Goal: Transaction & Acquisition: Purchase product/service

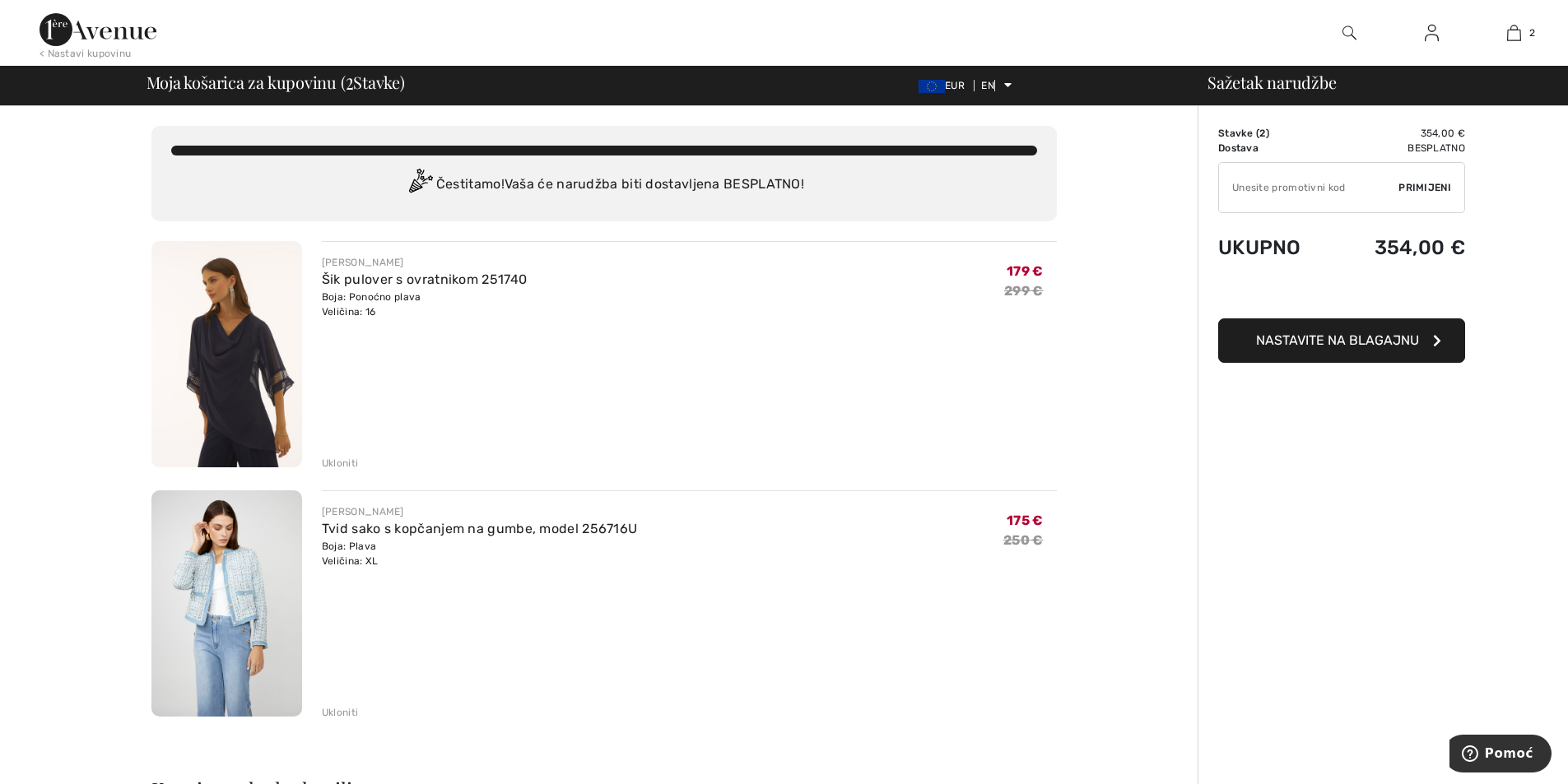
click at [334, 466] on font "Ukloniti" at bounding box center [340, 463] width 37 height 12
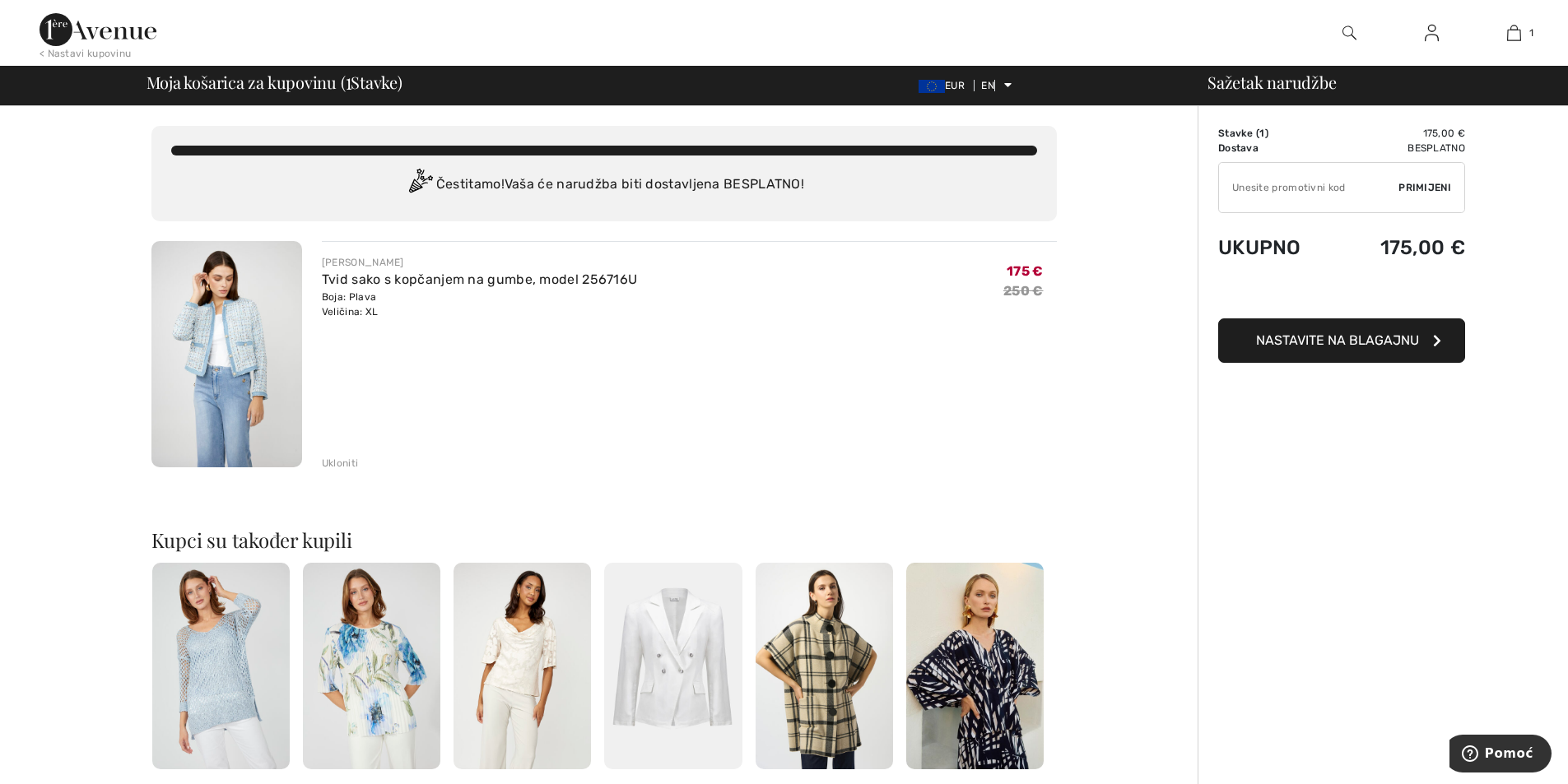
click at [334, 454] on div "Ukloniti" at bounding box center [690, 461] width 735 height 18
click at [334, 460] on font "Ukloniti" at bounding box center [340, 463] width 37 height 12
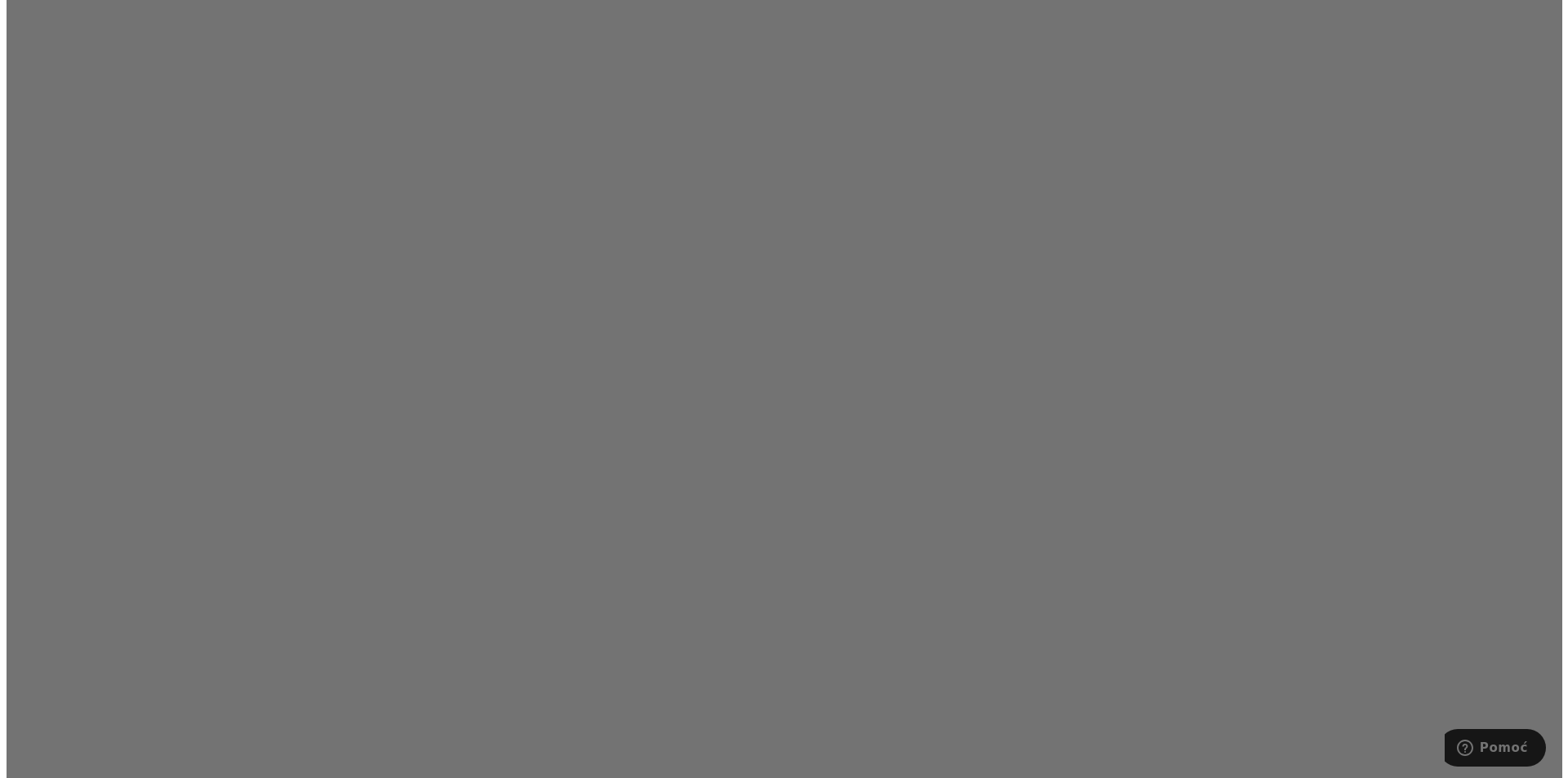
scroll to position [1525, 0]
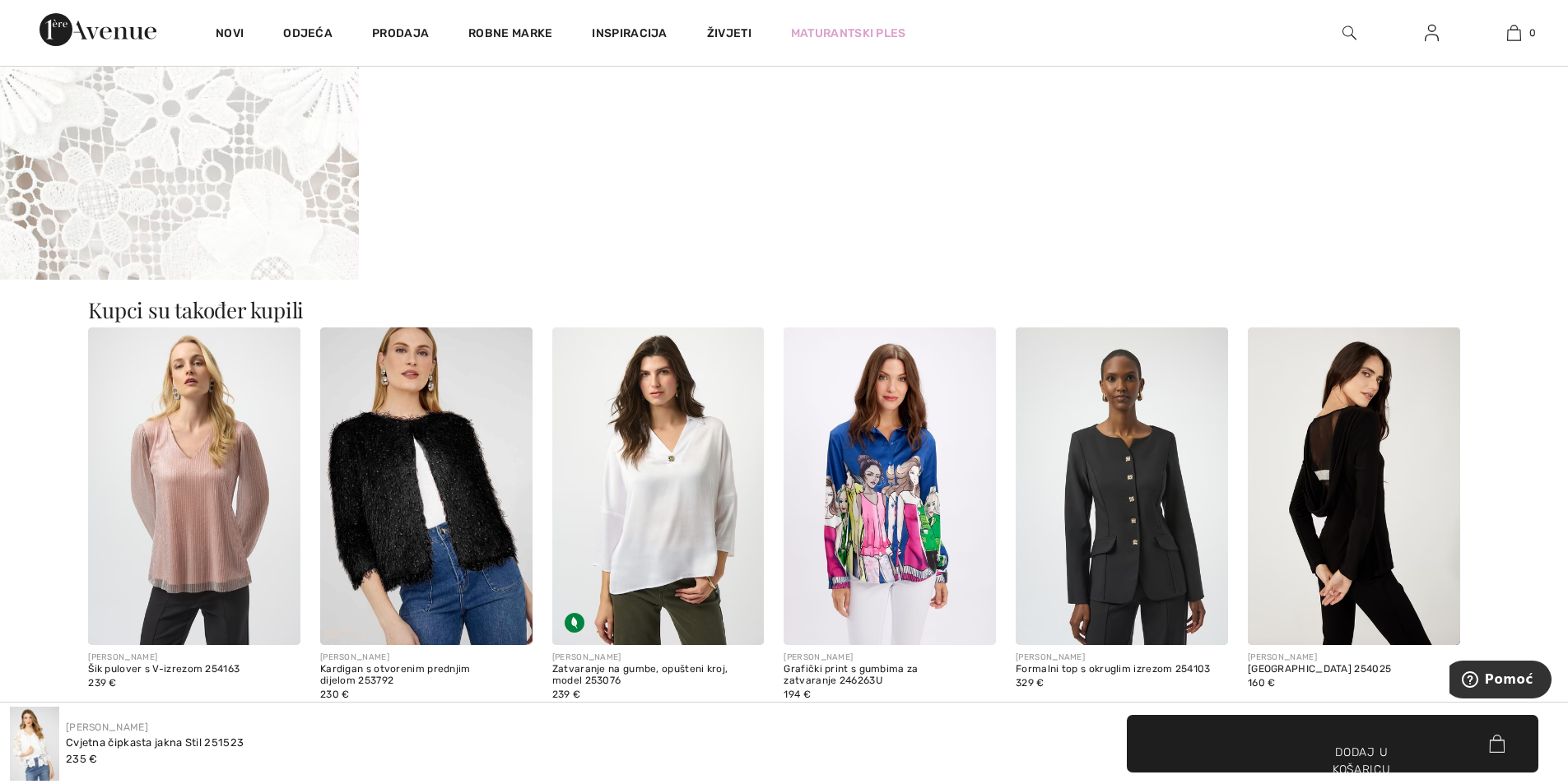
scroll to position [1770, 0]
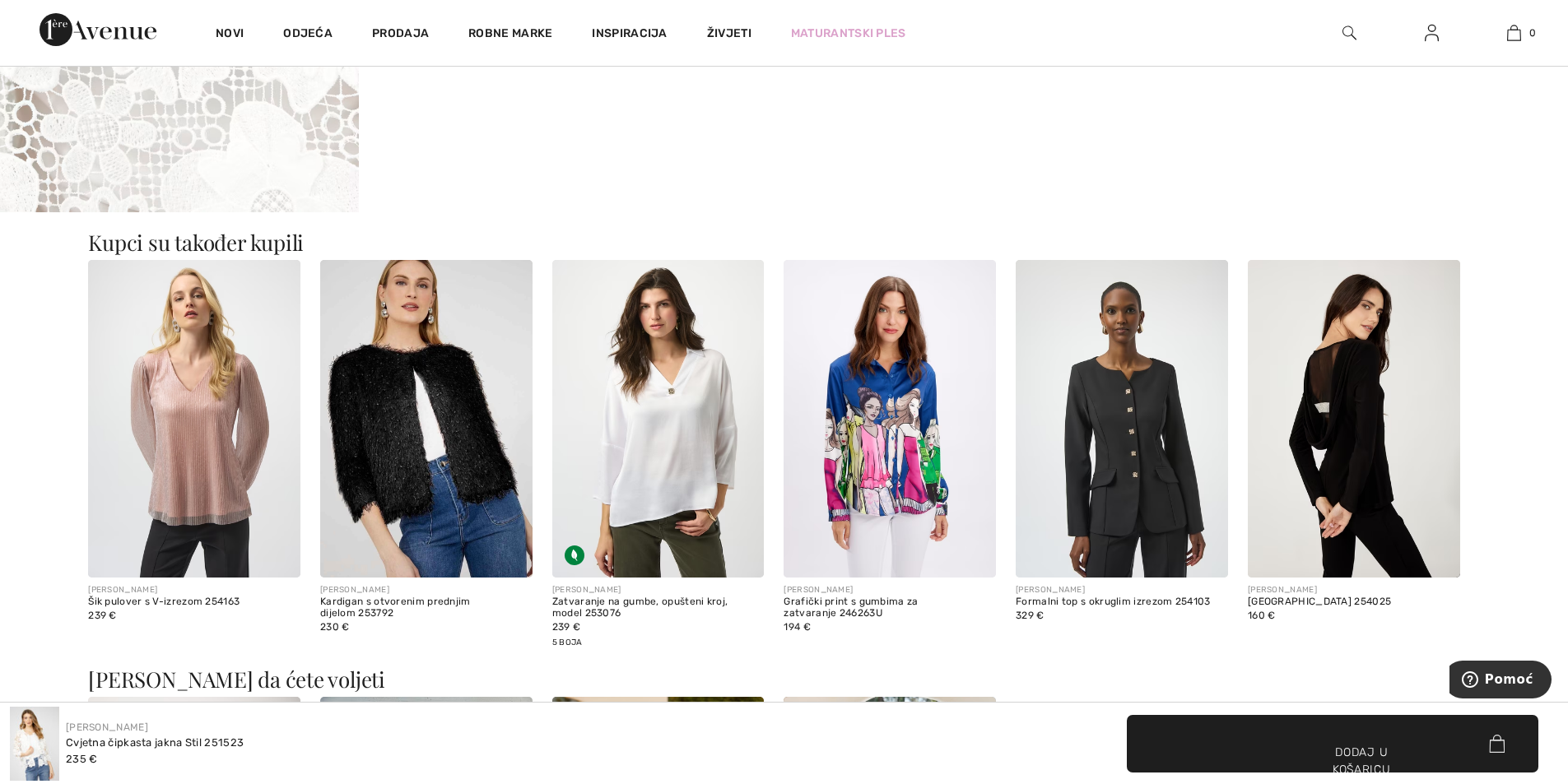
click at [1329, 416] on img at bounding box center [1353, 419] width 212 height 318
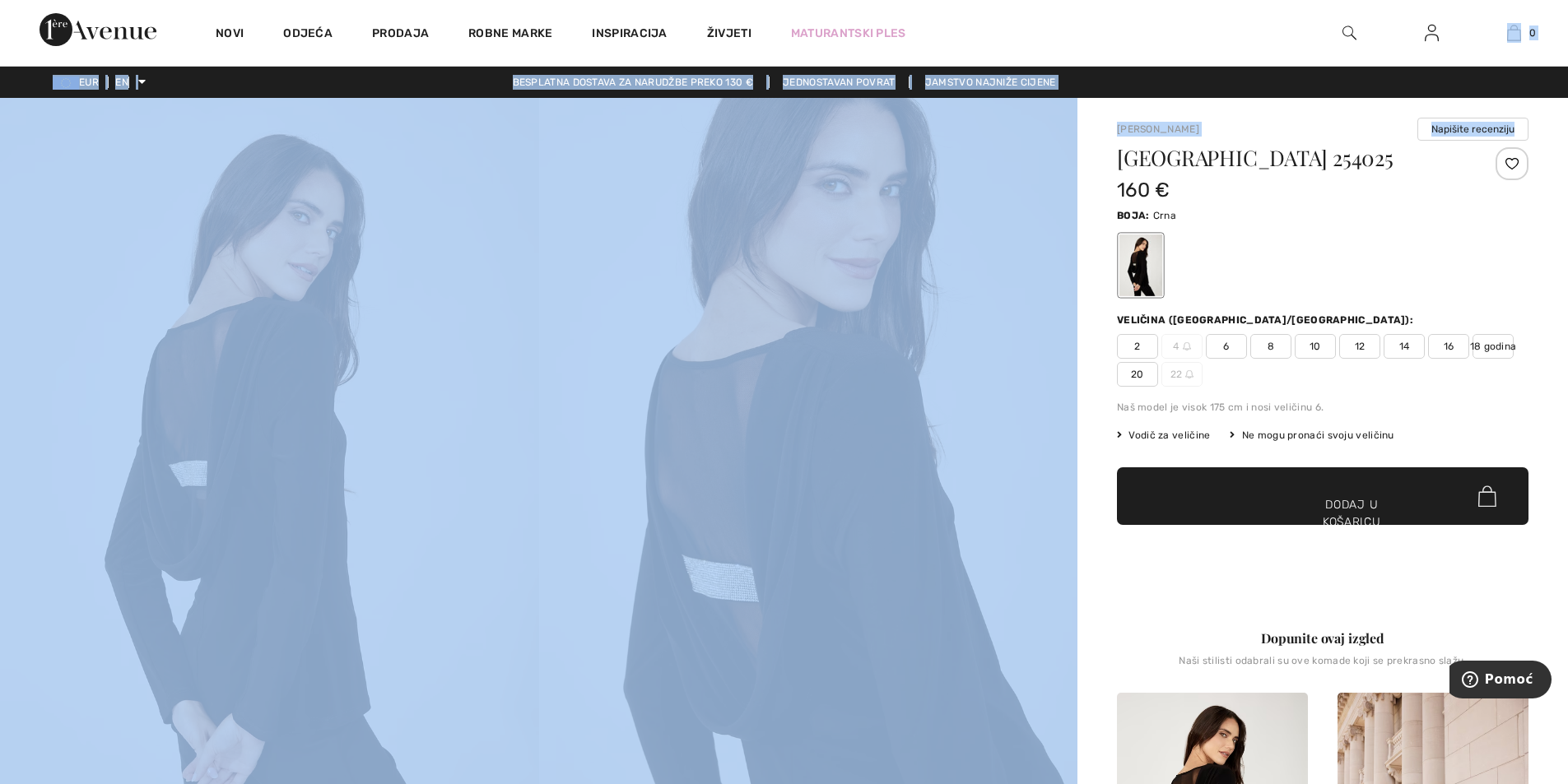
drag, startPoint x: 1566, startPoint y: 65, endPoint x: 1569, endPoint y: 123, distance: 58.1
click at [1567, 123] on html "We value your privacy We use cookies to enhance your browsing experience, serve…" at bounding box center [784, 392] width 1568 height 784
click at [241, 486] on img at bounding box center [270, 502] width 539 height 808
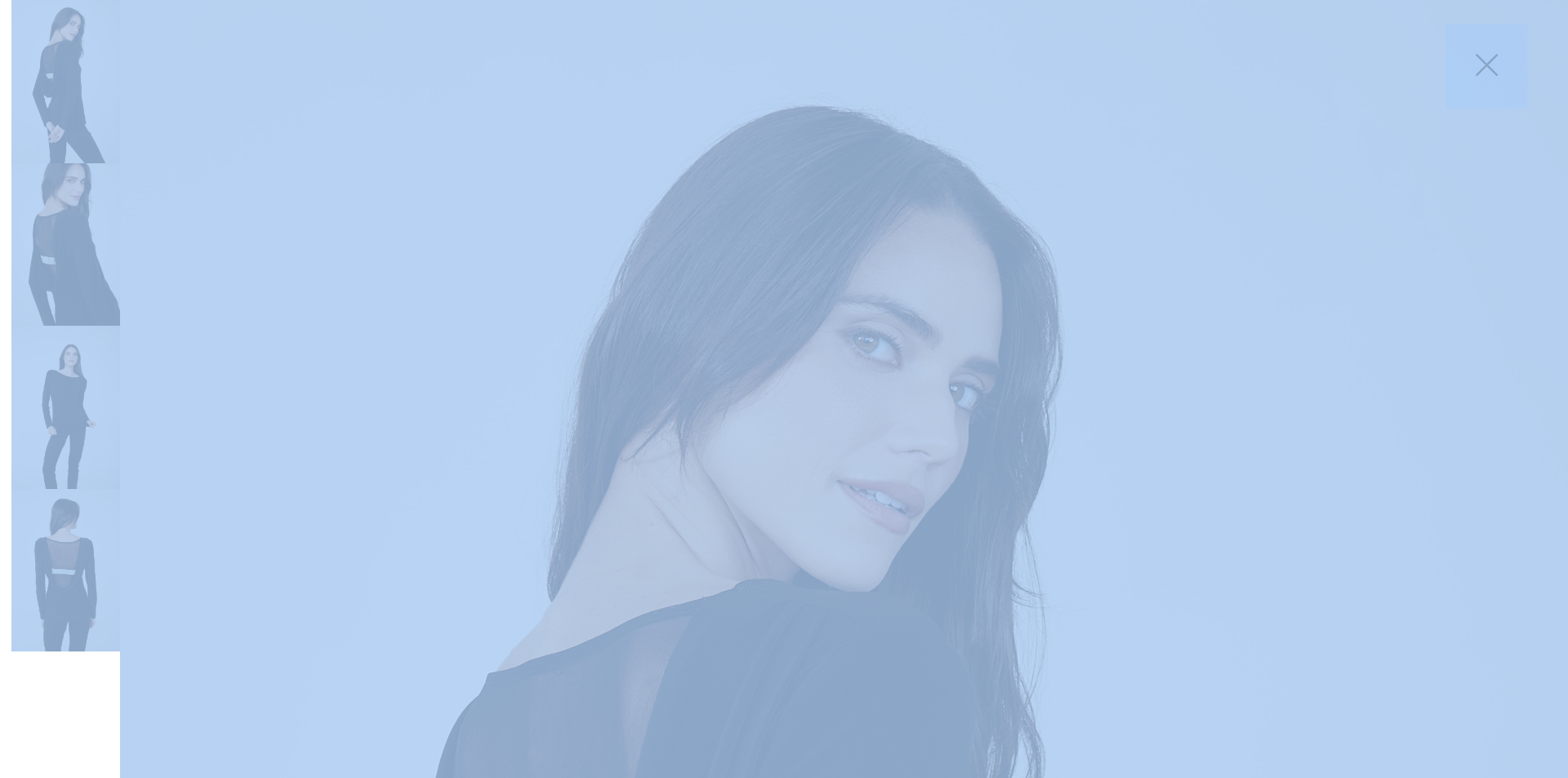
click at [70, 429] on img at bounding box center [66, 408] width 109 height 163
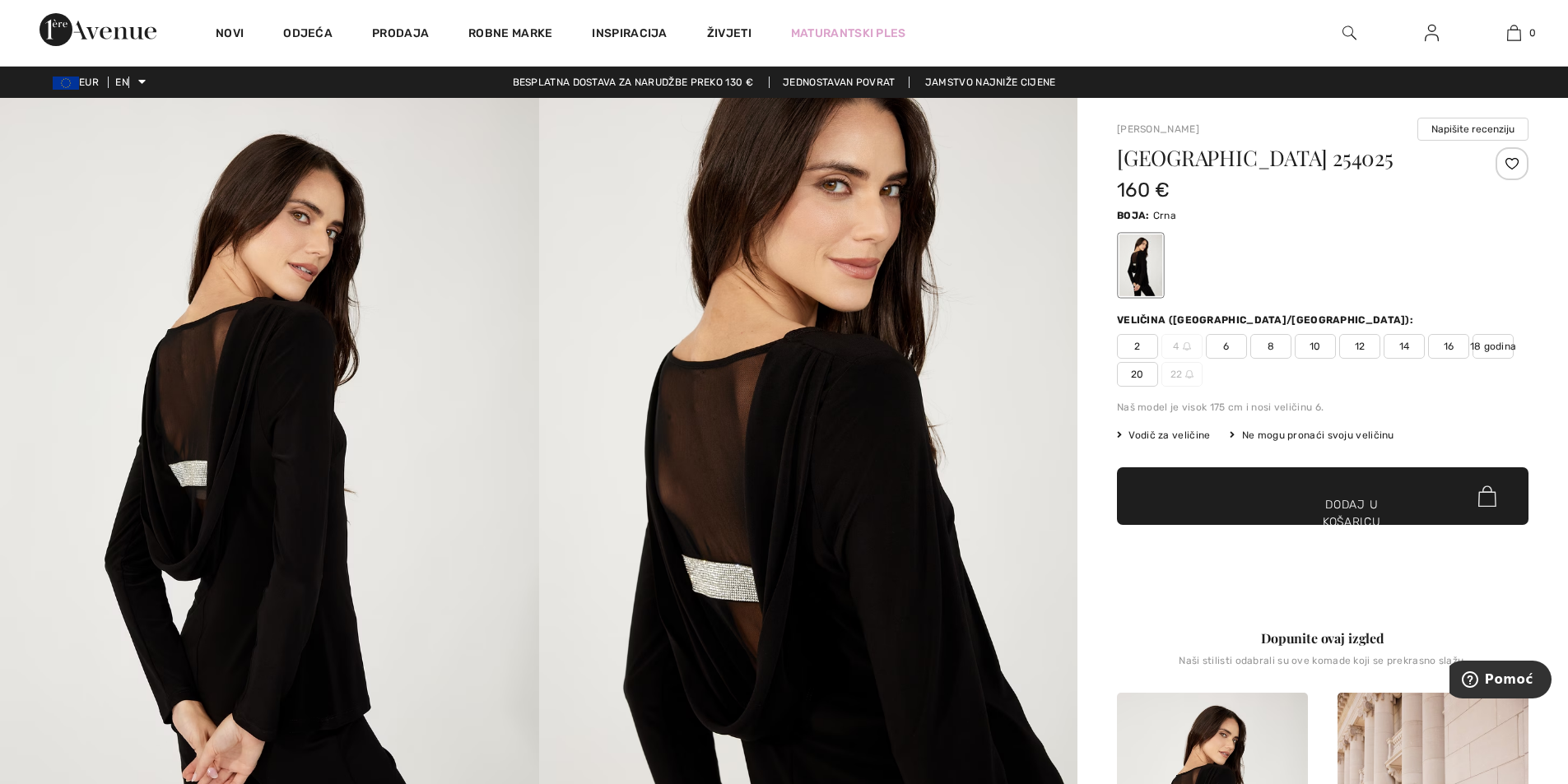
click at [1135, 269] on div at bounding box center [1140, 265] width 42 height 62
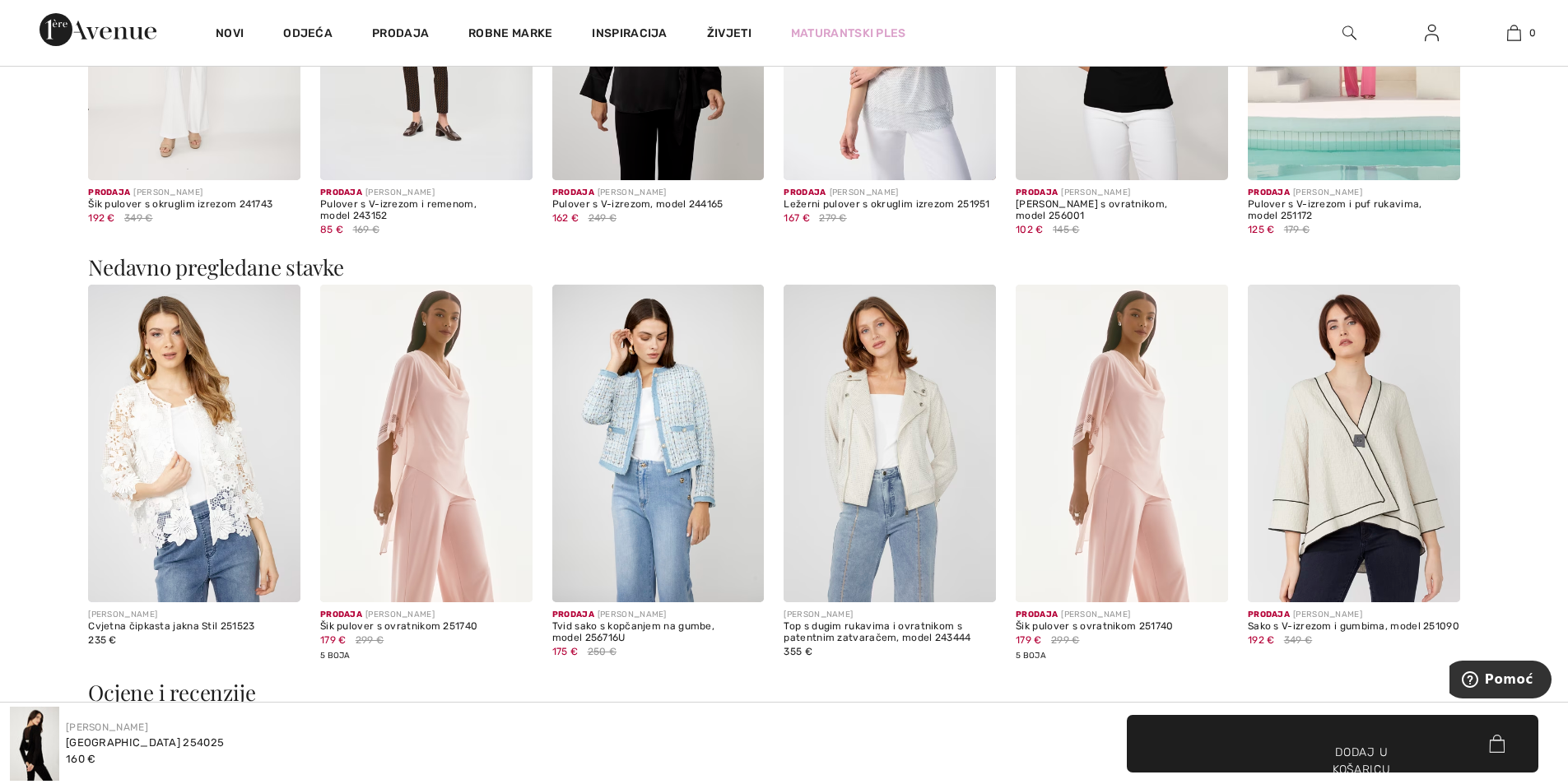
scroll to position [1956, 0]
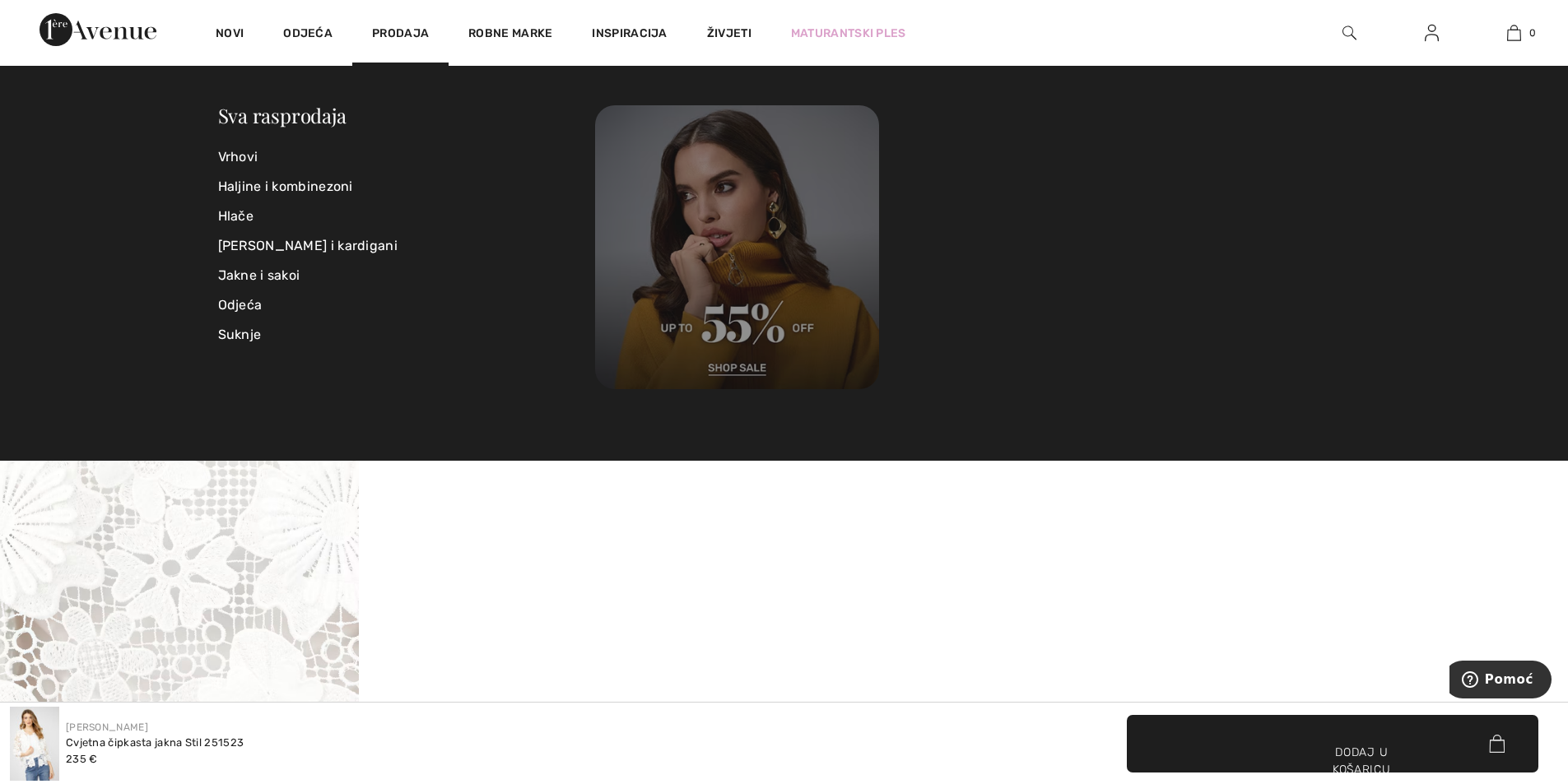
click at [745, 359] on img at bounding box center [736, 247] width 284 height 284
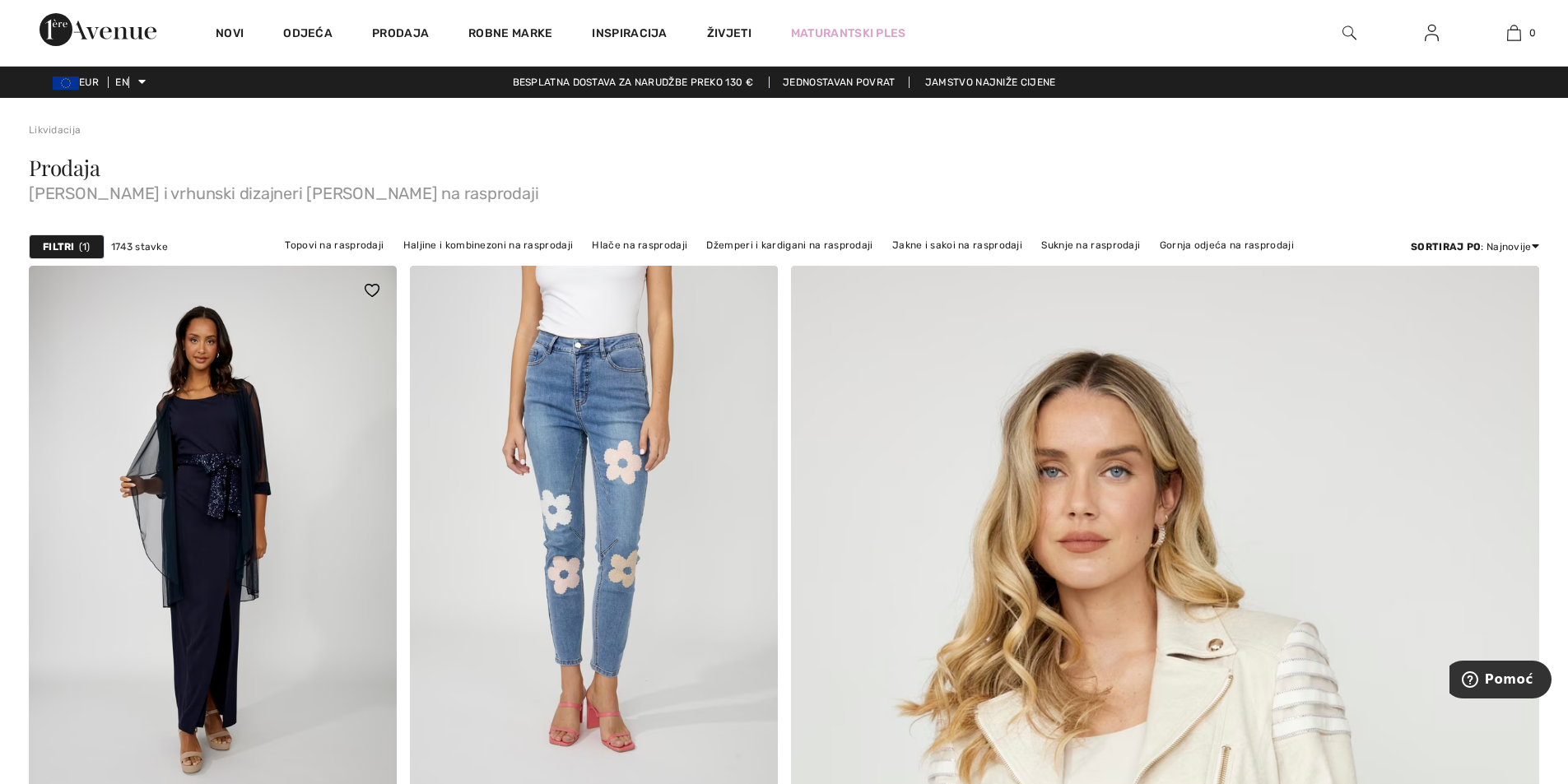
click at [200, 471] on img at bounding box center [213, 541] width 368 height 551
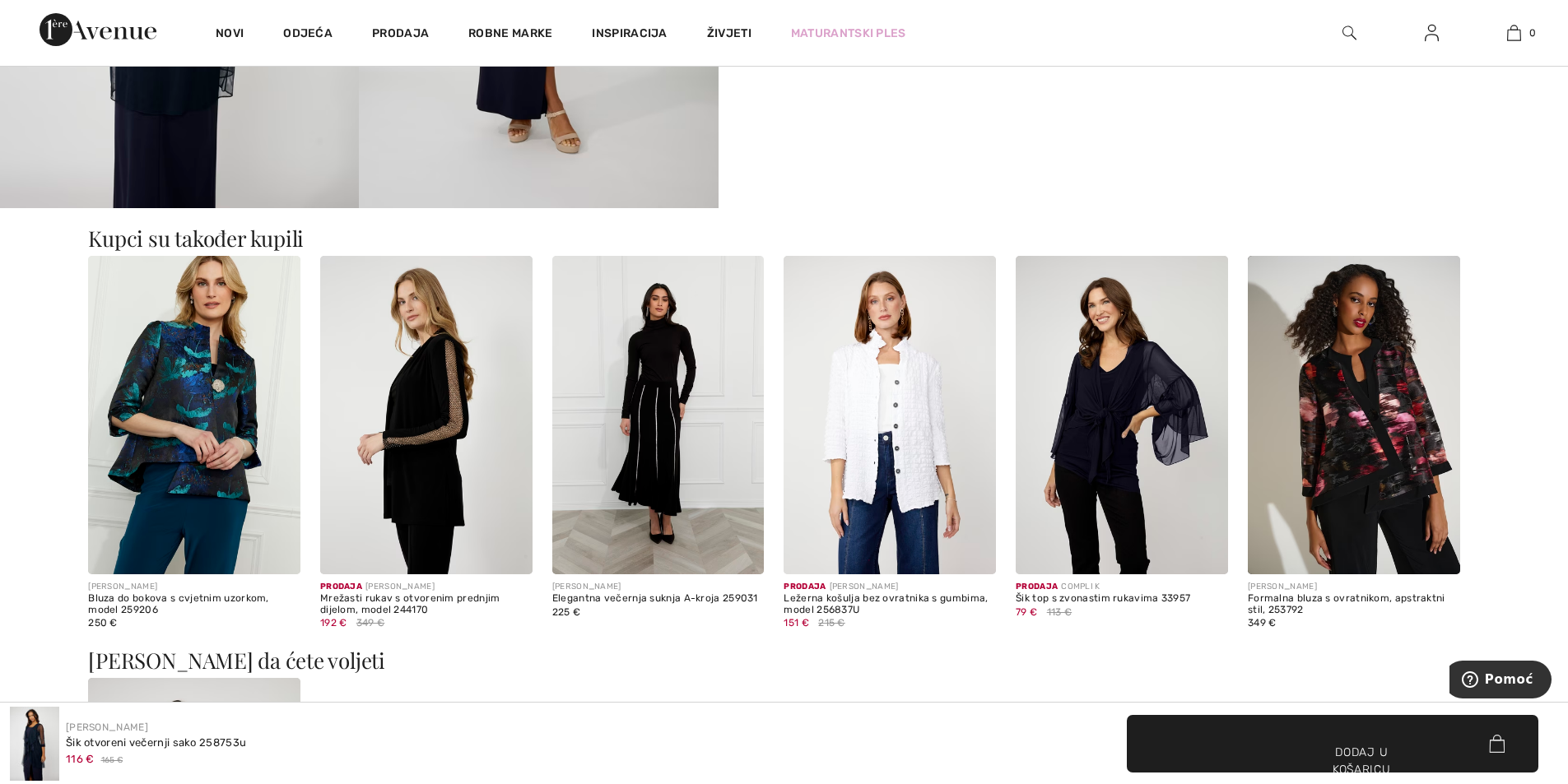
scroll to position [1437, 0]
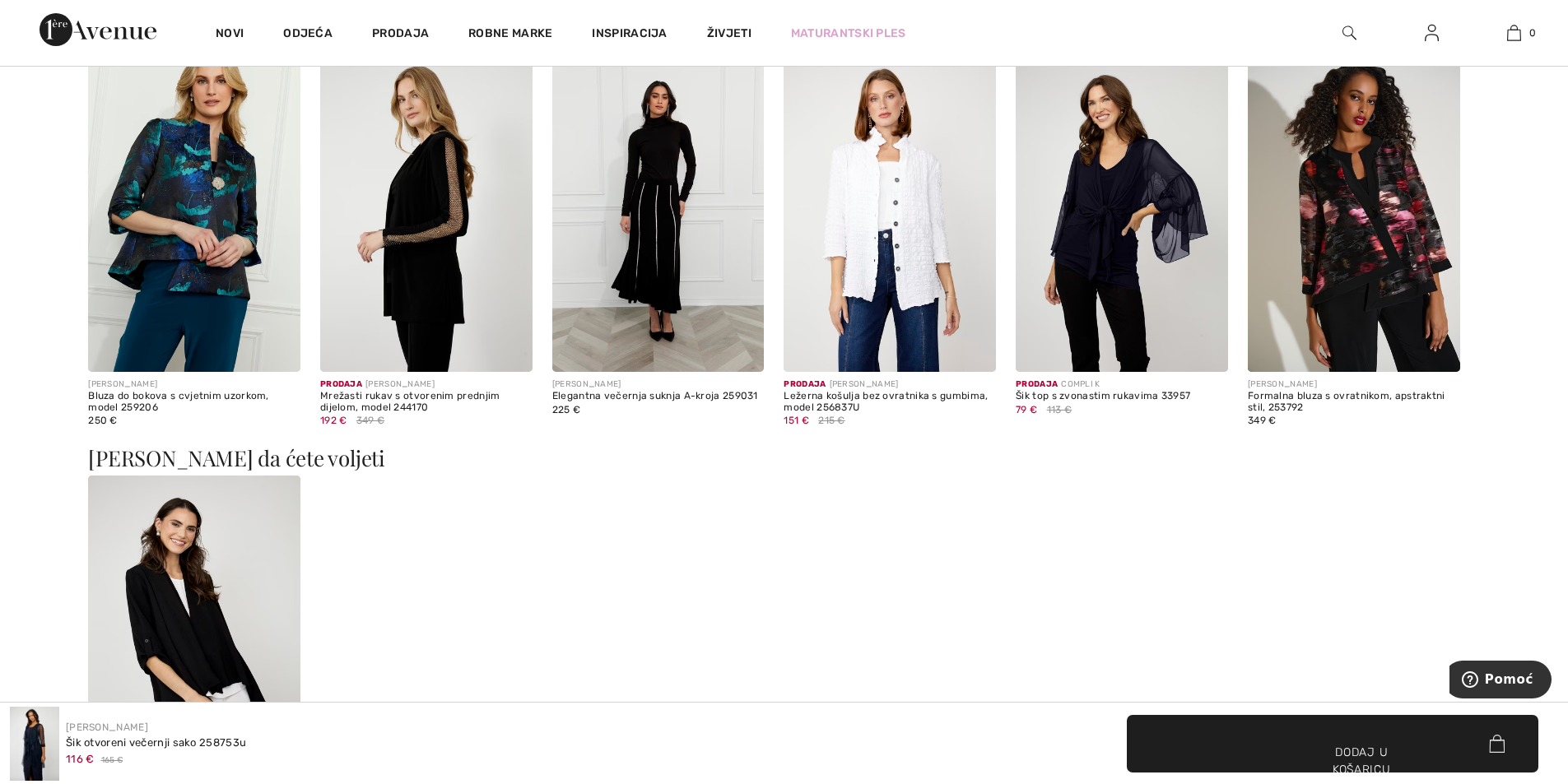
click at [935, 230] on img at bounding box center [889, 212] width 212 height 318
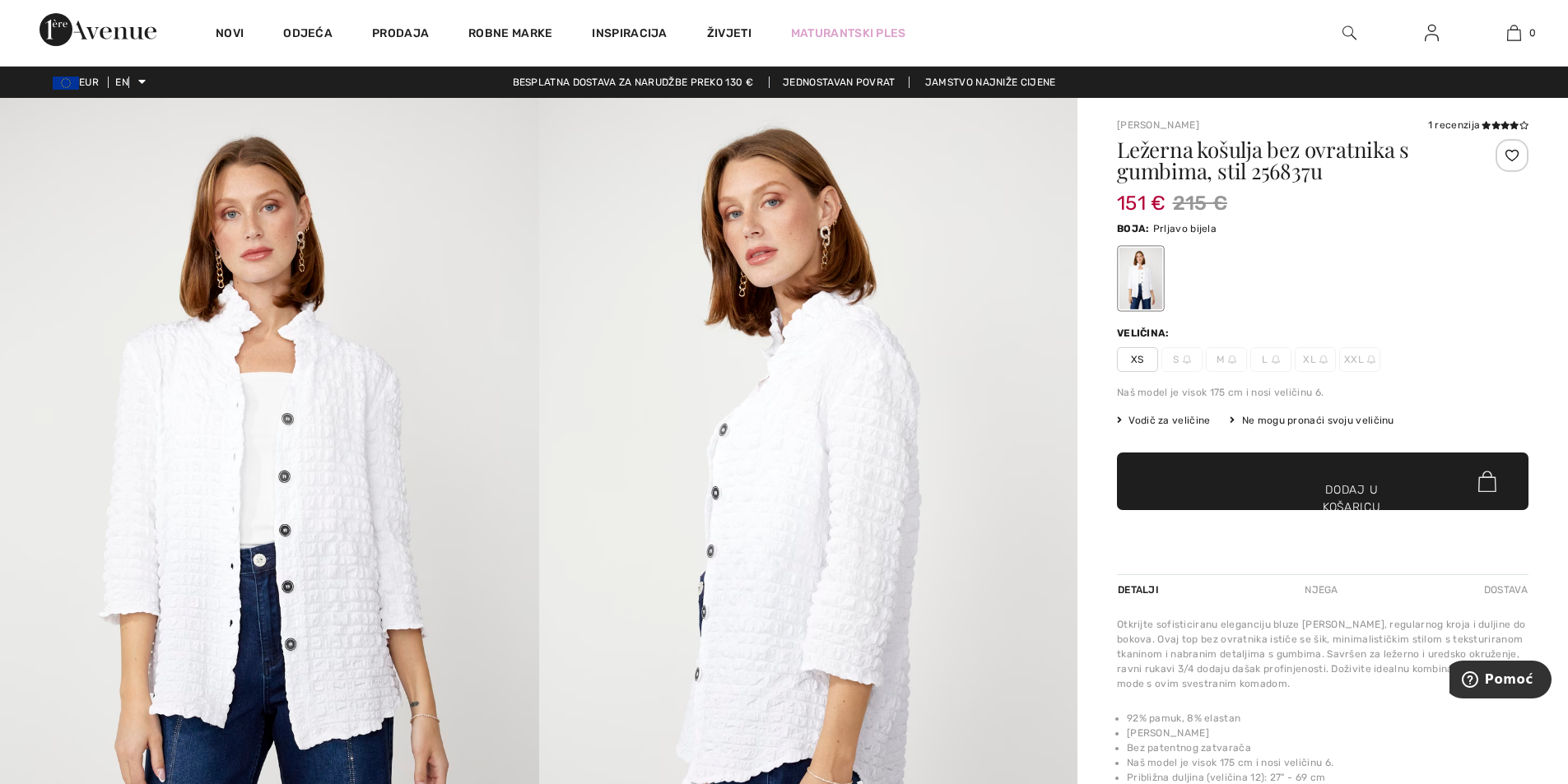
click at [346, 574] on img at bounding box center [270, 502] width 539 height 808
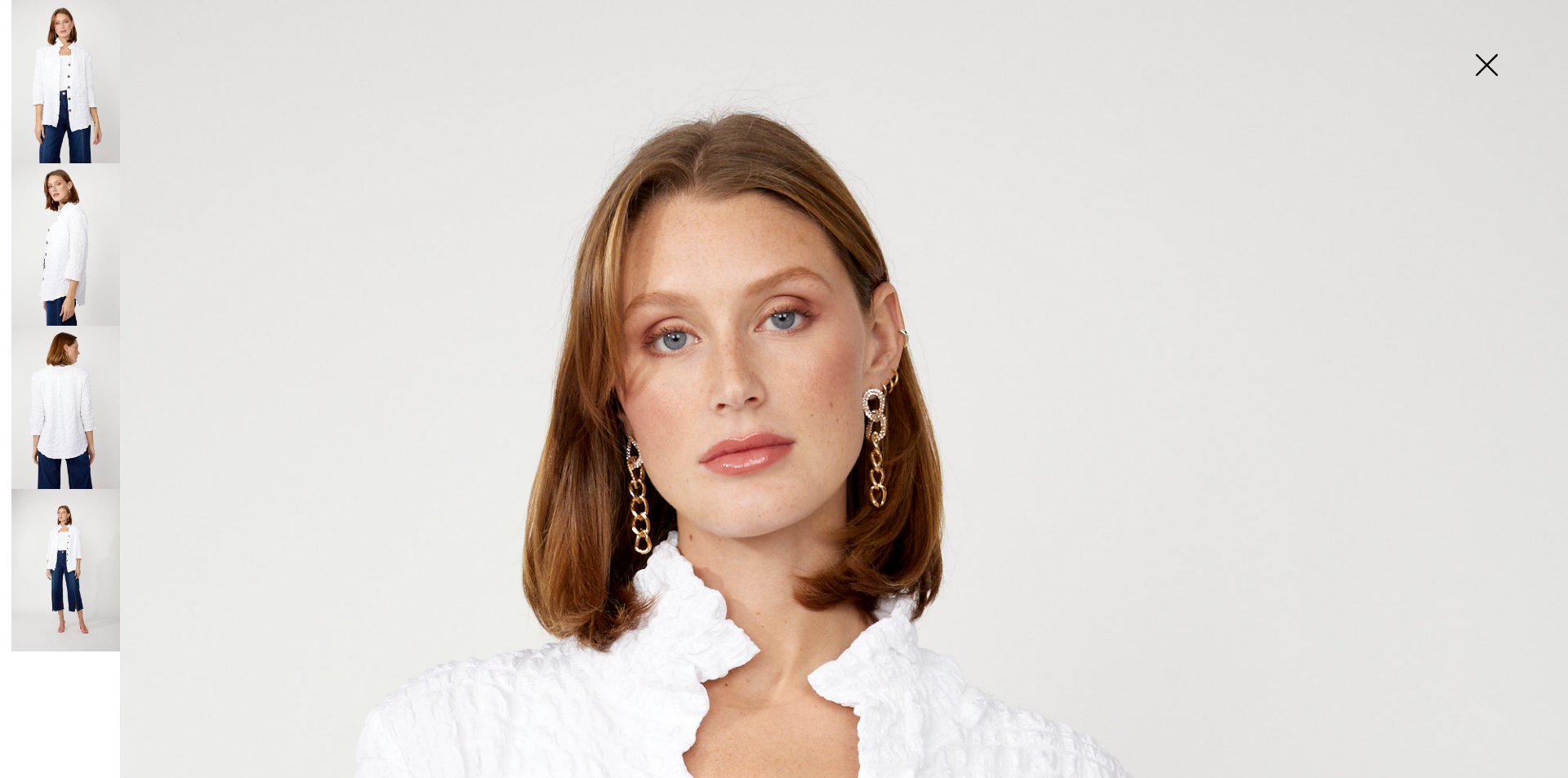
click at [56, 416] on img at bounding box center [66, 408] width 109 height 163
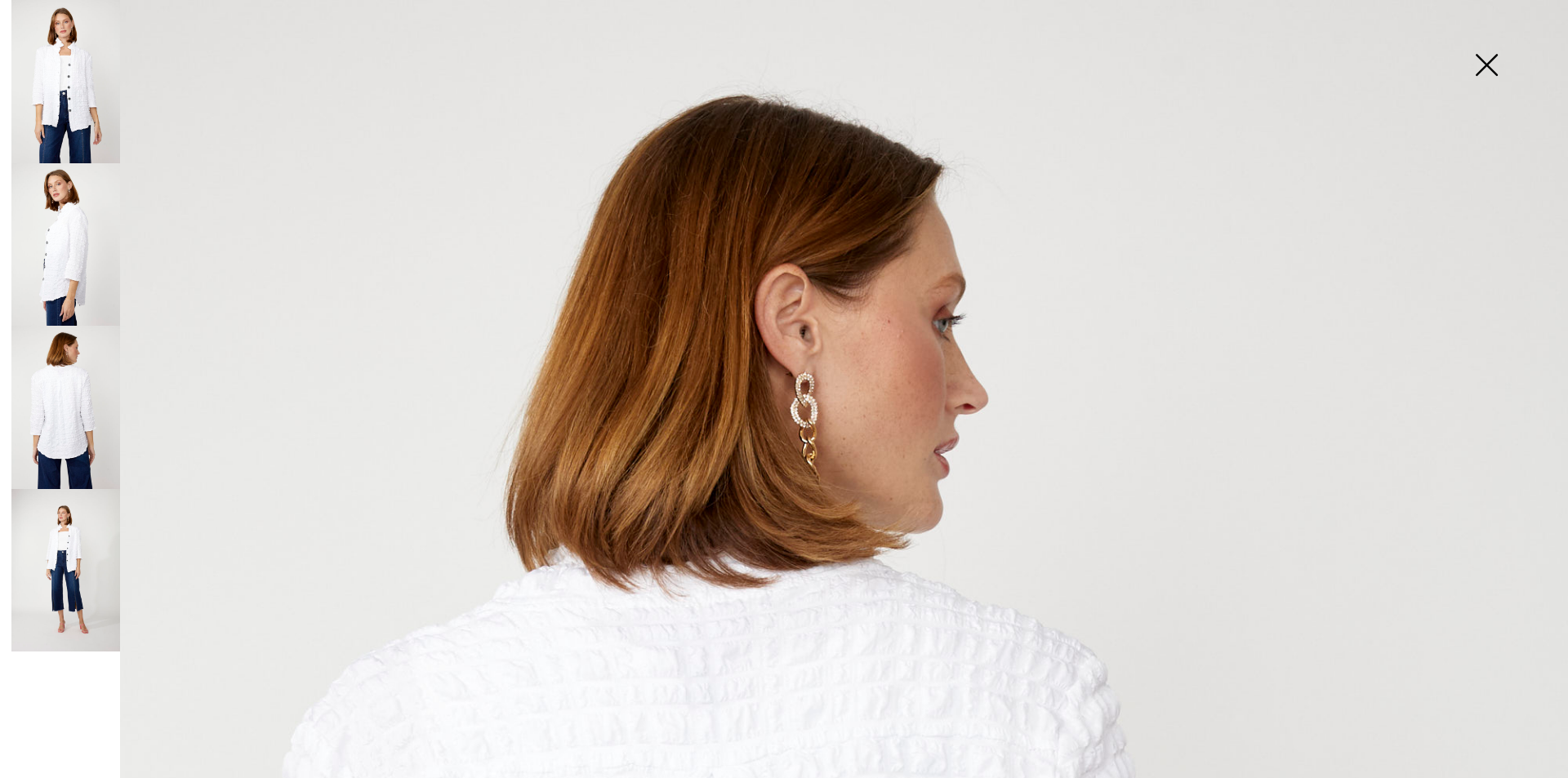
click at [73, 264] on img at bounding box center [66, 245] width 109 height 163
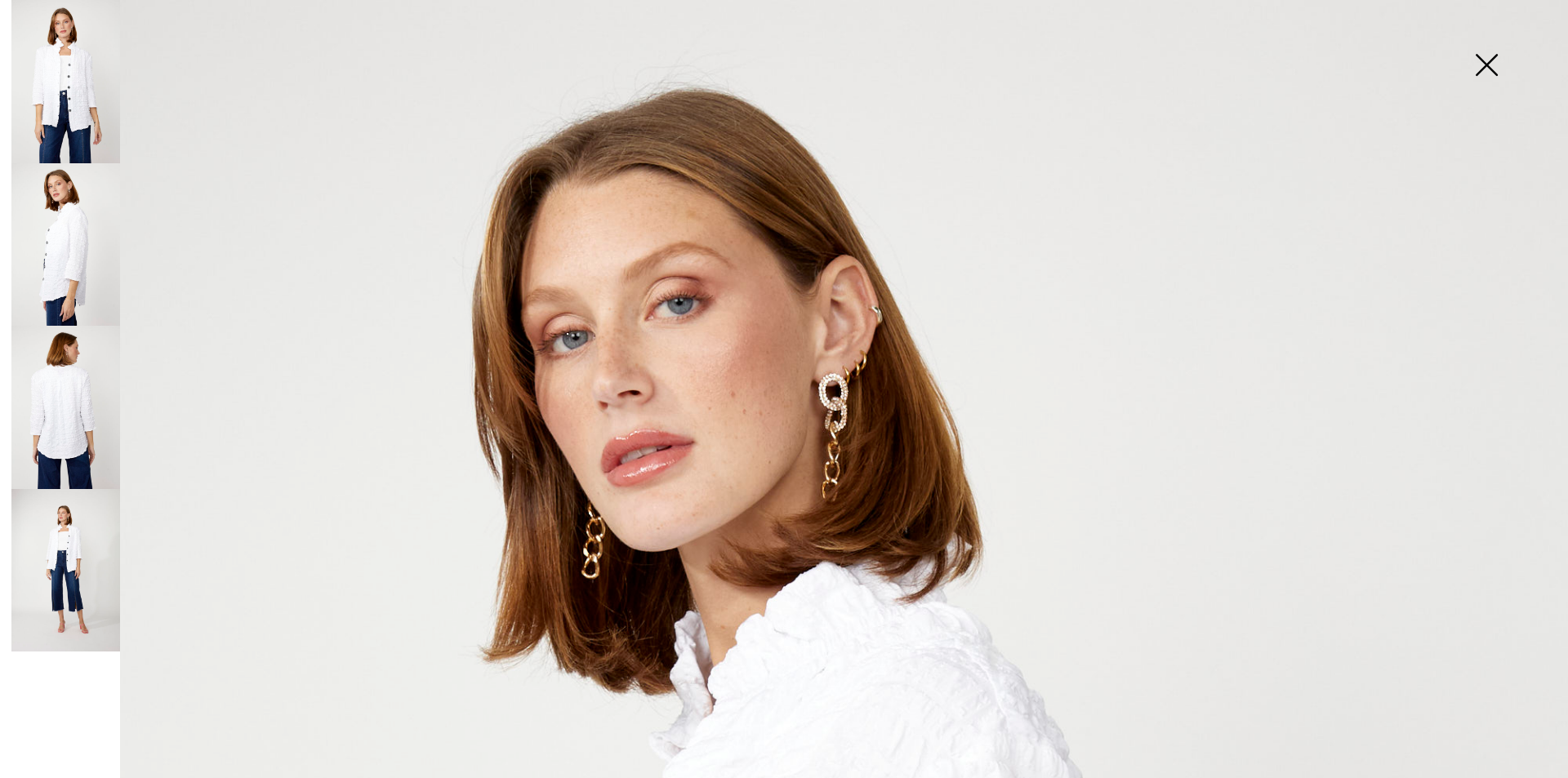
click at [1485, 55] on img at bounding box center [1485, 67] width 82 height 84
